Goal: Task Accomplishment & Management: Use online tool/utility

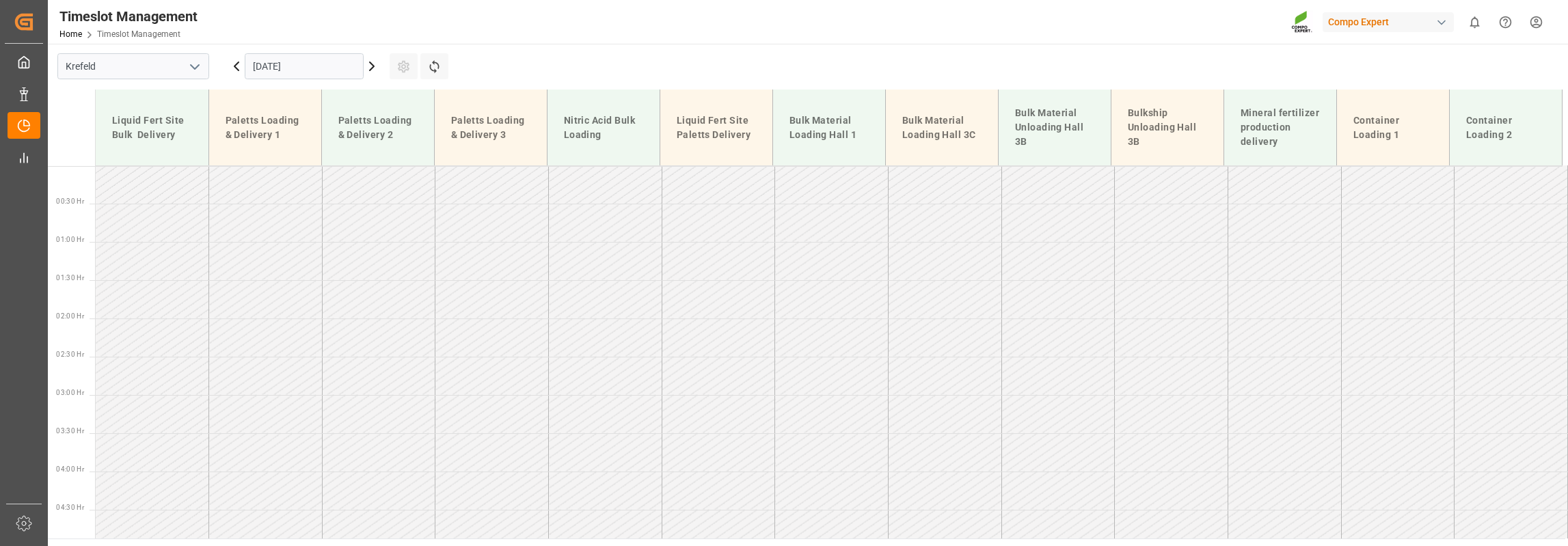
scroll to position [588, 0]
